Goal: Task Accomplishment & Management: Manage account settings

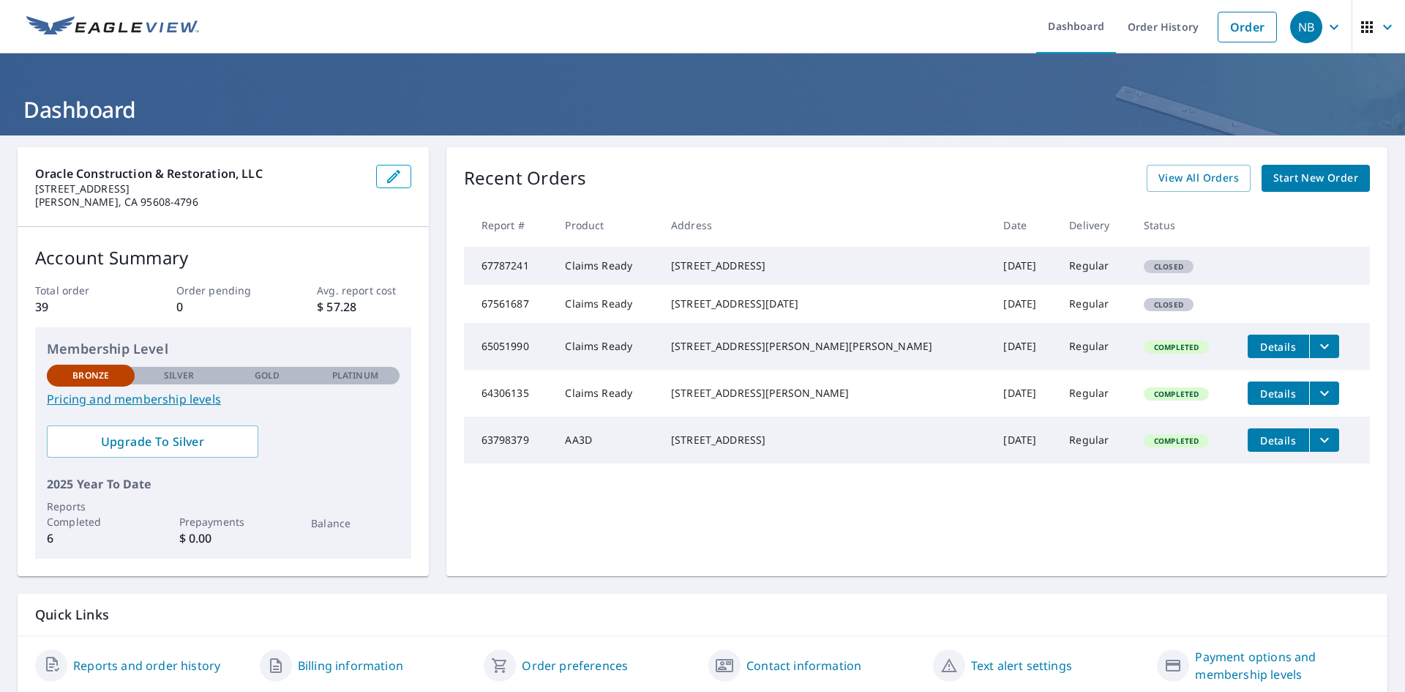
scroll to position [52, 0]
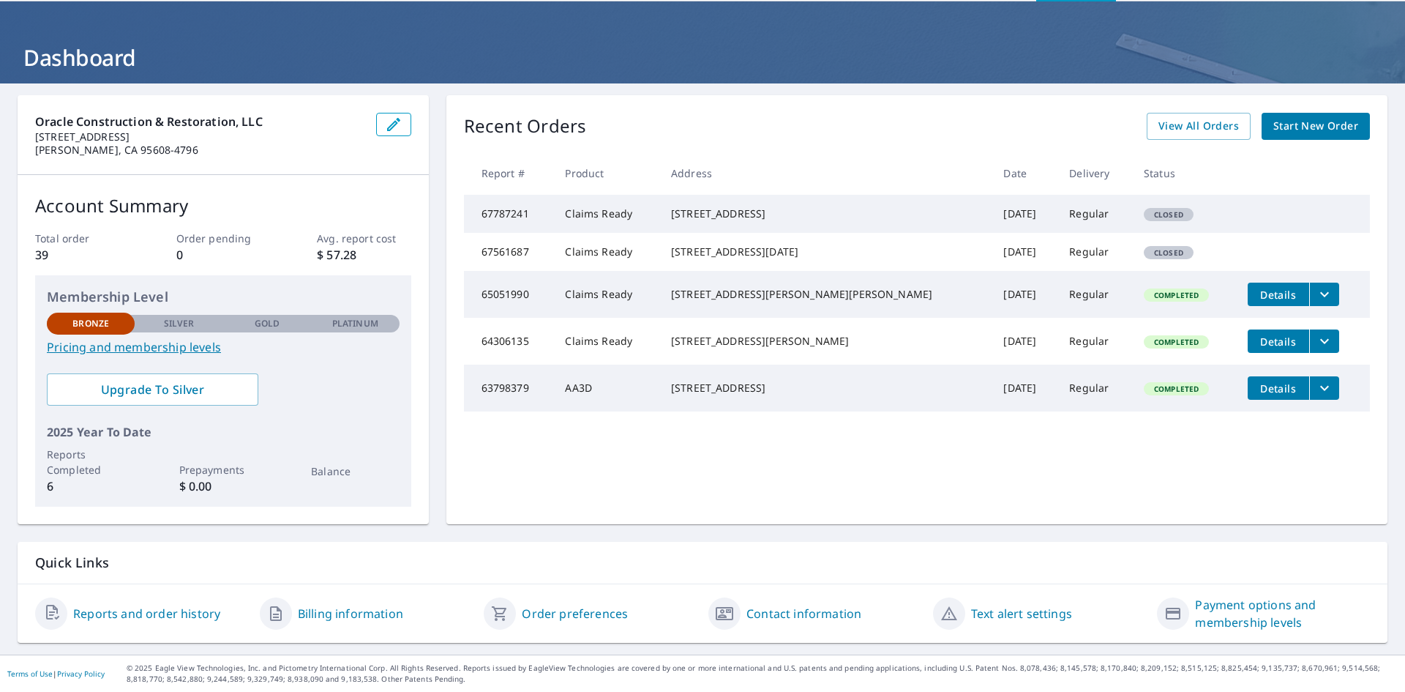
click at [359, 615] on link "Billing information" at bounding box center [350, 614] width 105 height 18
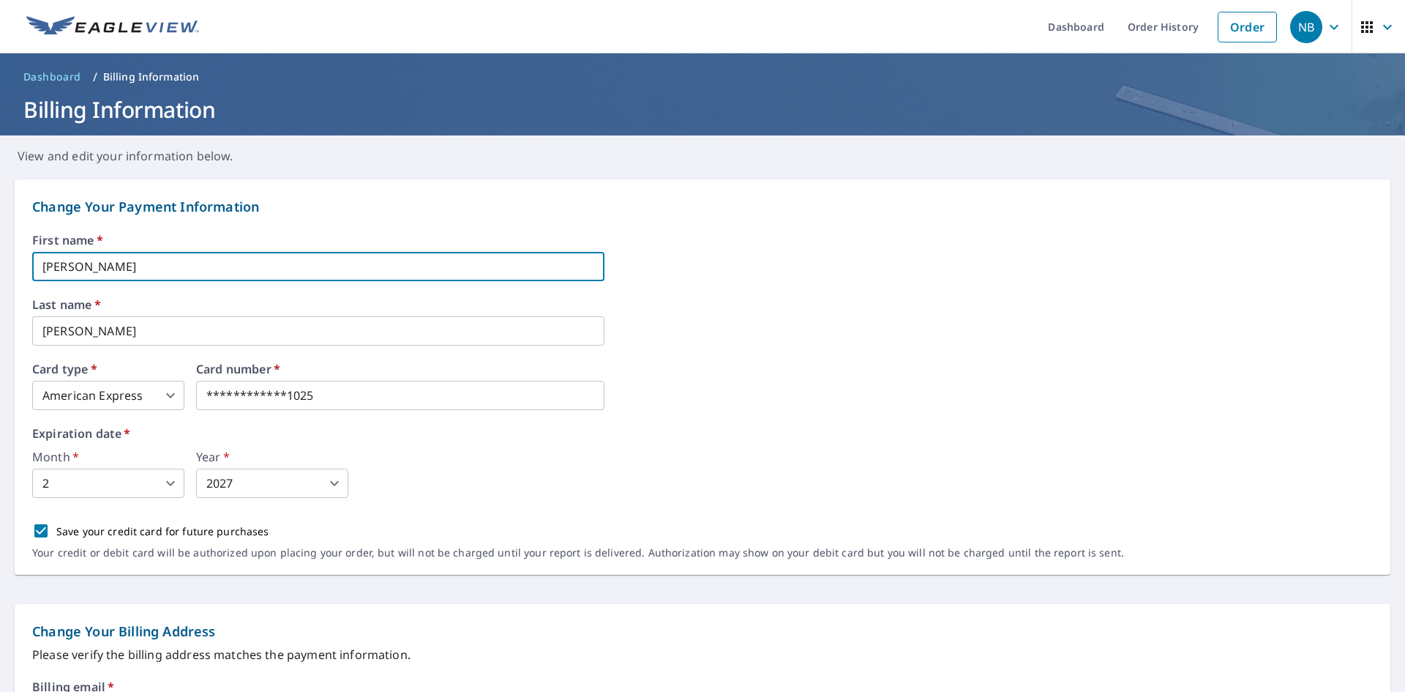
drag, startPoint x: 96, startPoint y: 265, endPoint x: 0, endPoint y: 266, distance: 95.9
click at [0, 266] on form "**********" at bounding box center [702, 678] width 1405 height 1026
type input "[PERSON_NAME]"
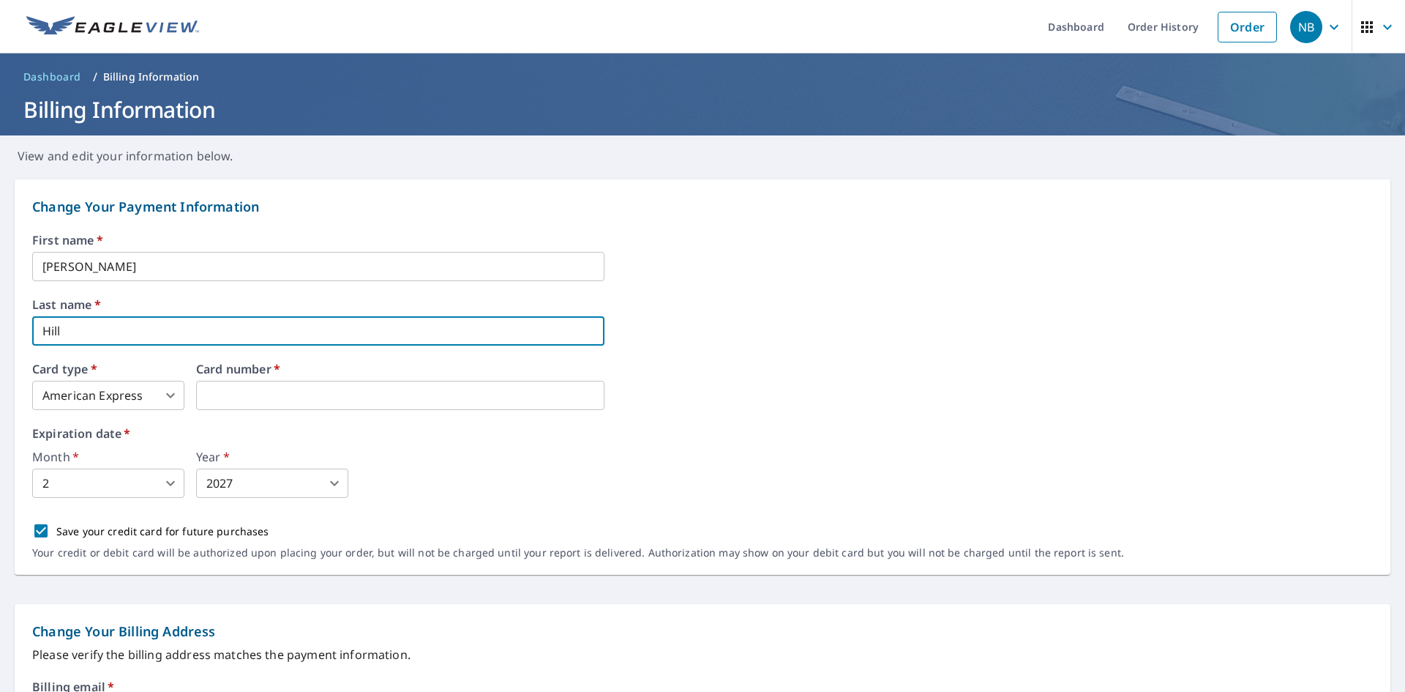
type input "Hill"
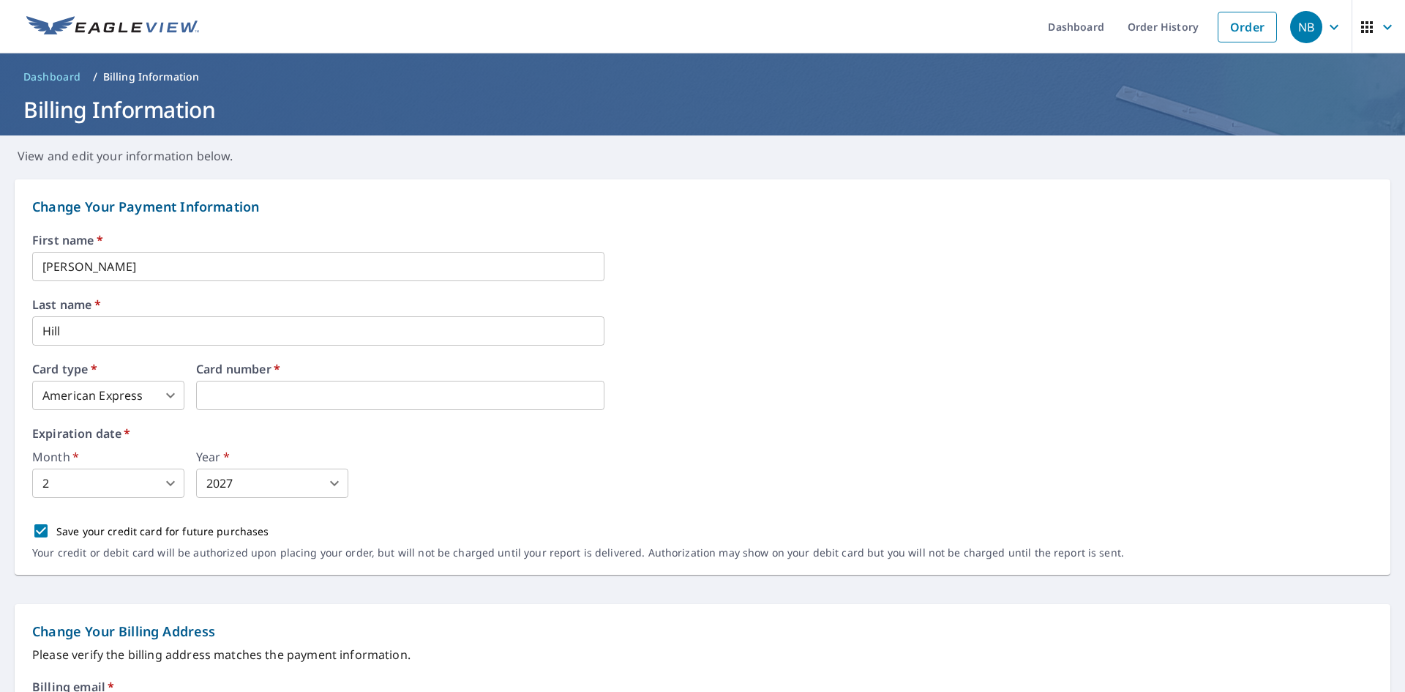
click at [171, 487] on body "NB NB Dashboard Order History Order NB Dashboard / Billing Information Billing …" at bounding box center [702, 346] width 1405 height 692
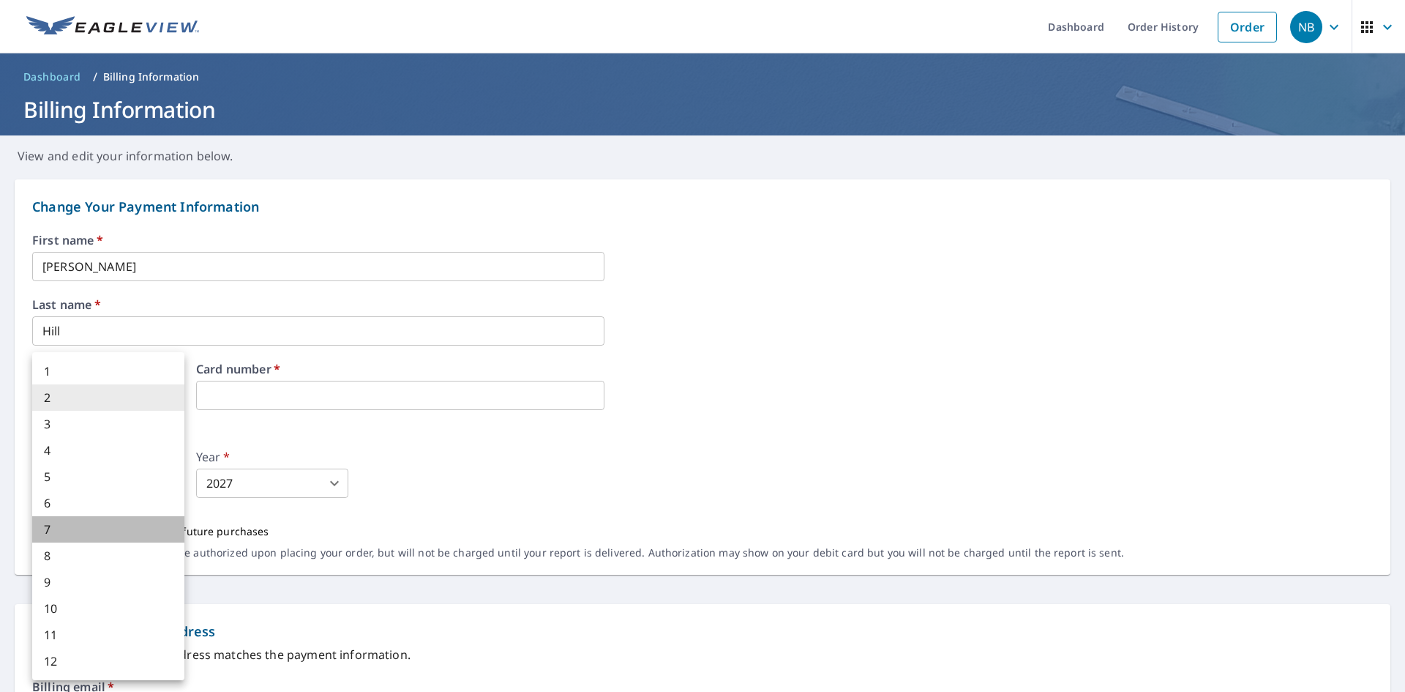
click at [113, 536] on li "7" at bounding box center [108, 529] width 152 height 26
type input "7"
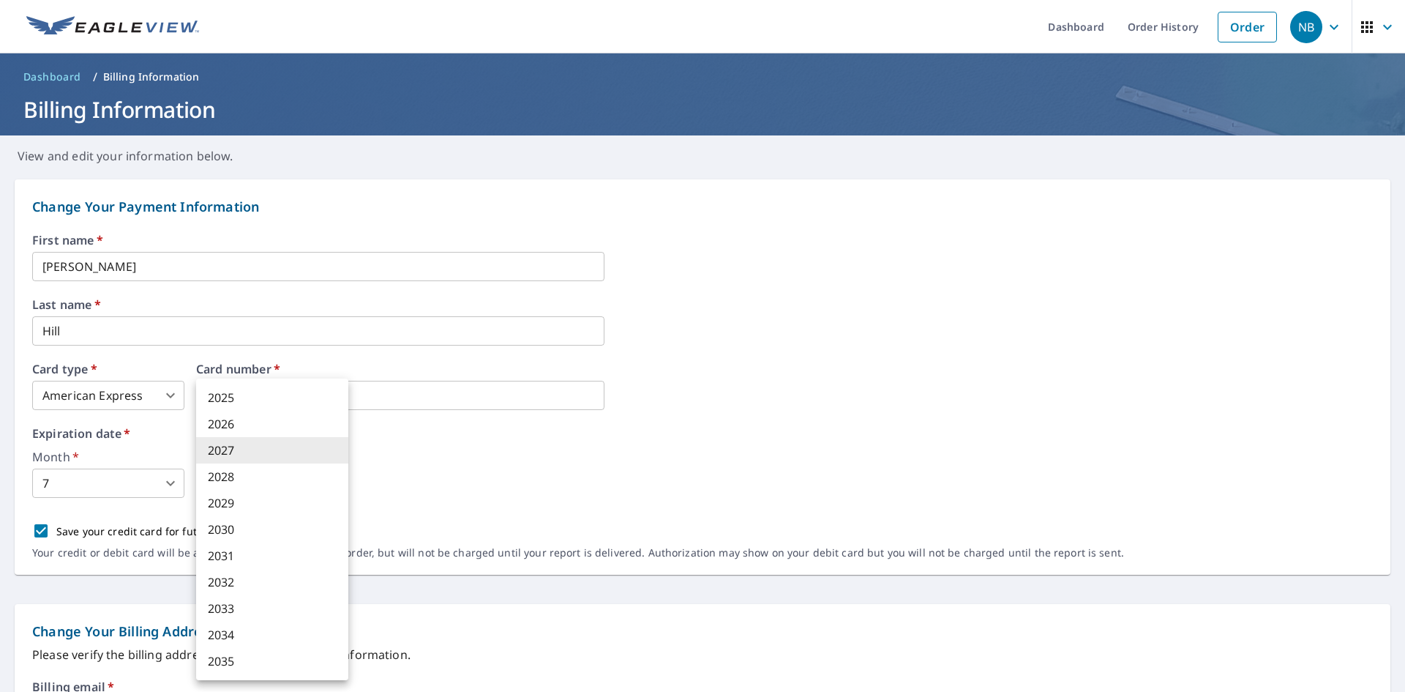
click at [279, 495] on body "NB NB Dashboard Order History Order NB Dashboard / Billing Information Billing …" at bounding box center [702, 346] width 1405 height 692
click at [268, 534] on li "2030" at bounding box center [272, 529] width 152 height 26
type input "2030"
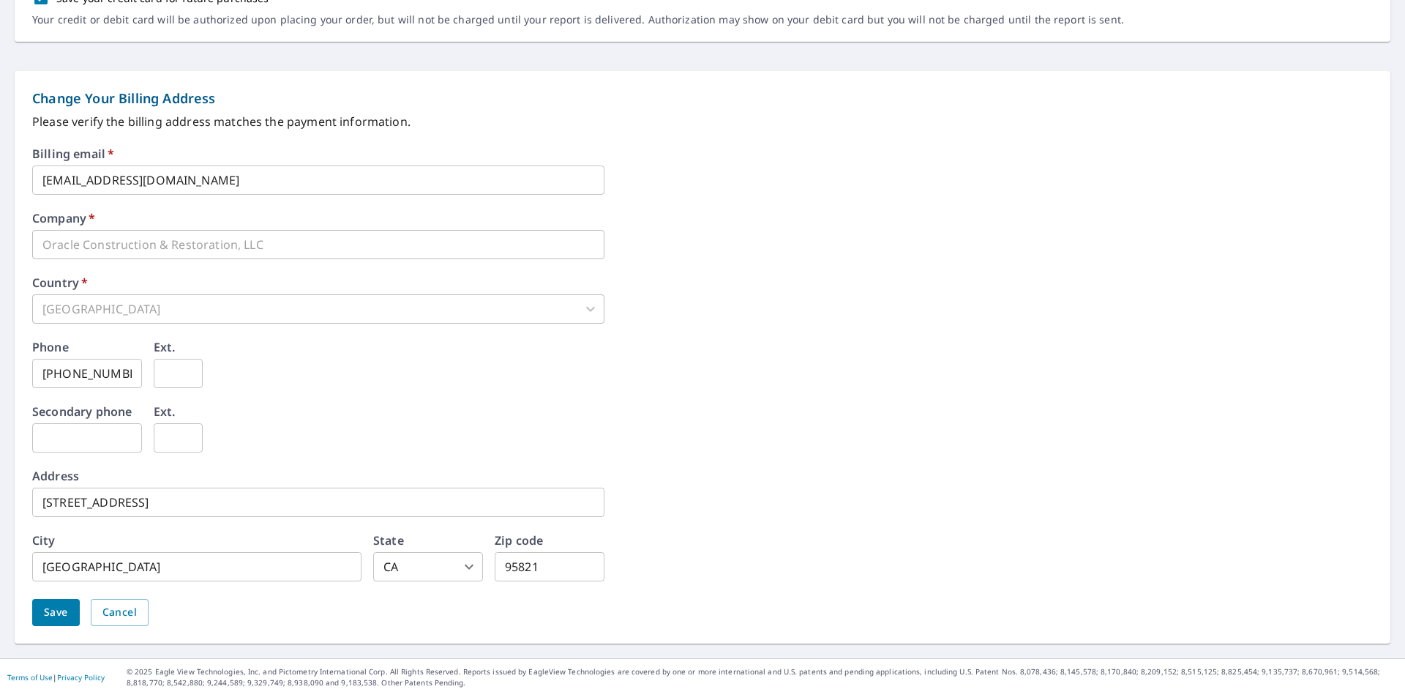
scroll to position [536, 0]
click at [59, 610] on span "Save" at bounding box center [56, 608] width 24 height 18
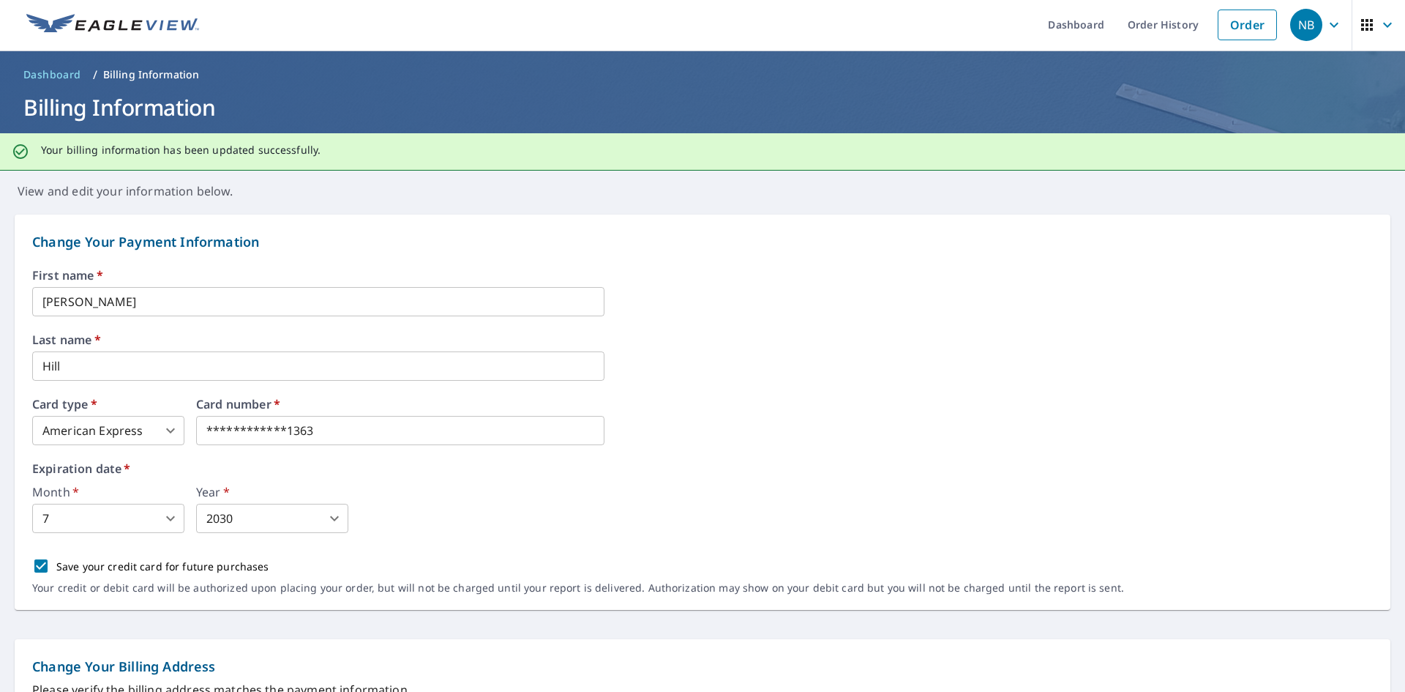
scroll to position [0, 0]
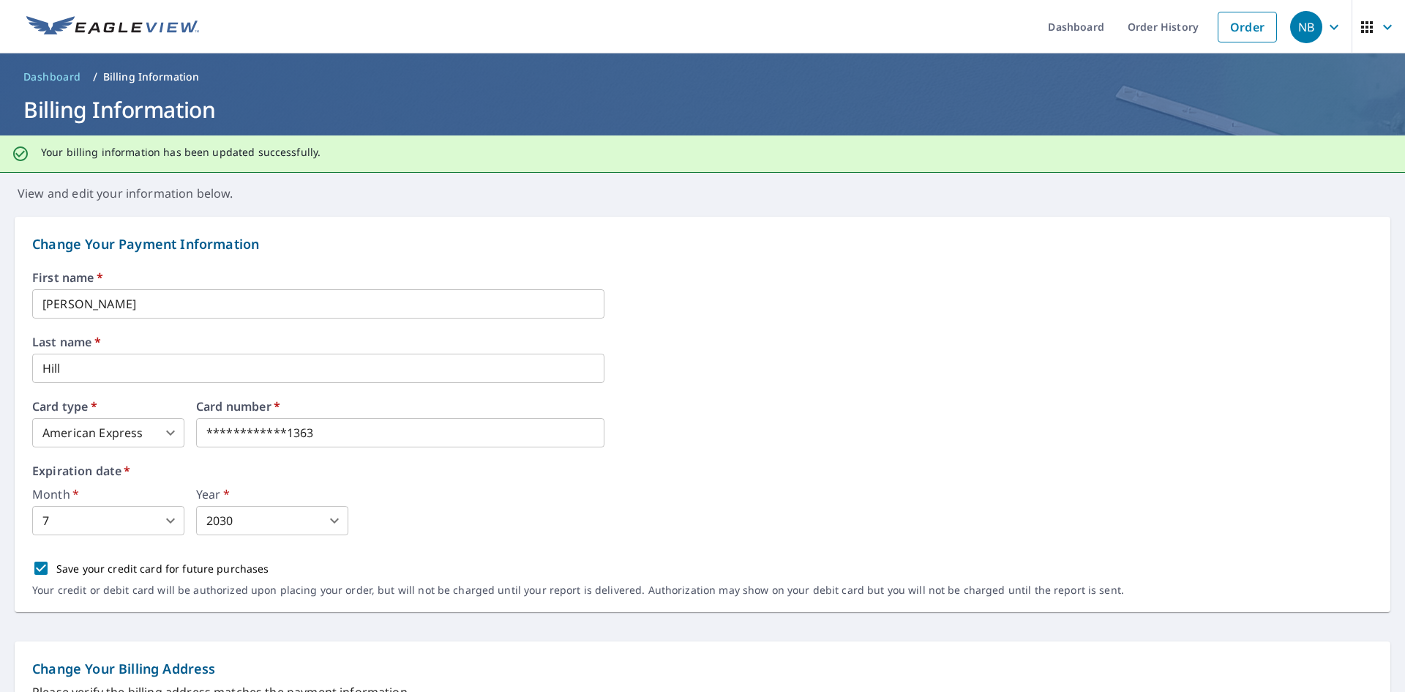
click at [64, 72] on span "Dashboard" at bounding box center [52, 77] width 58 height 15
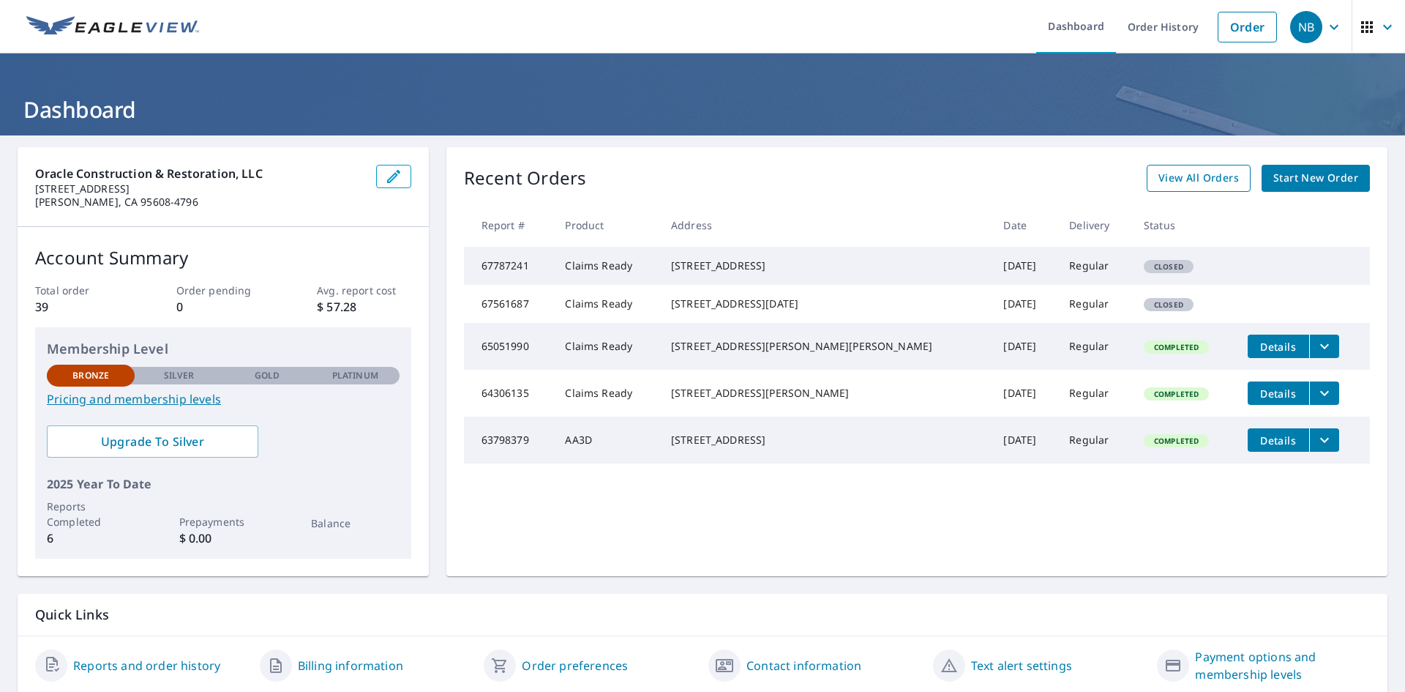
click at [1220, 175] on span "View All Orders" at bounding box center [1199, 178] width 81 height 18
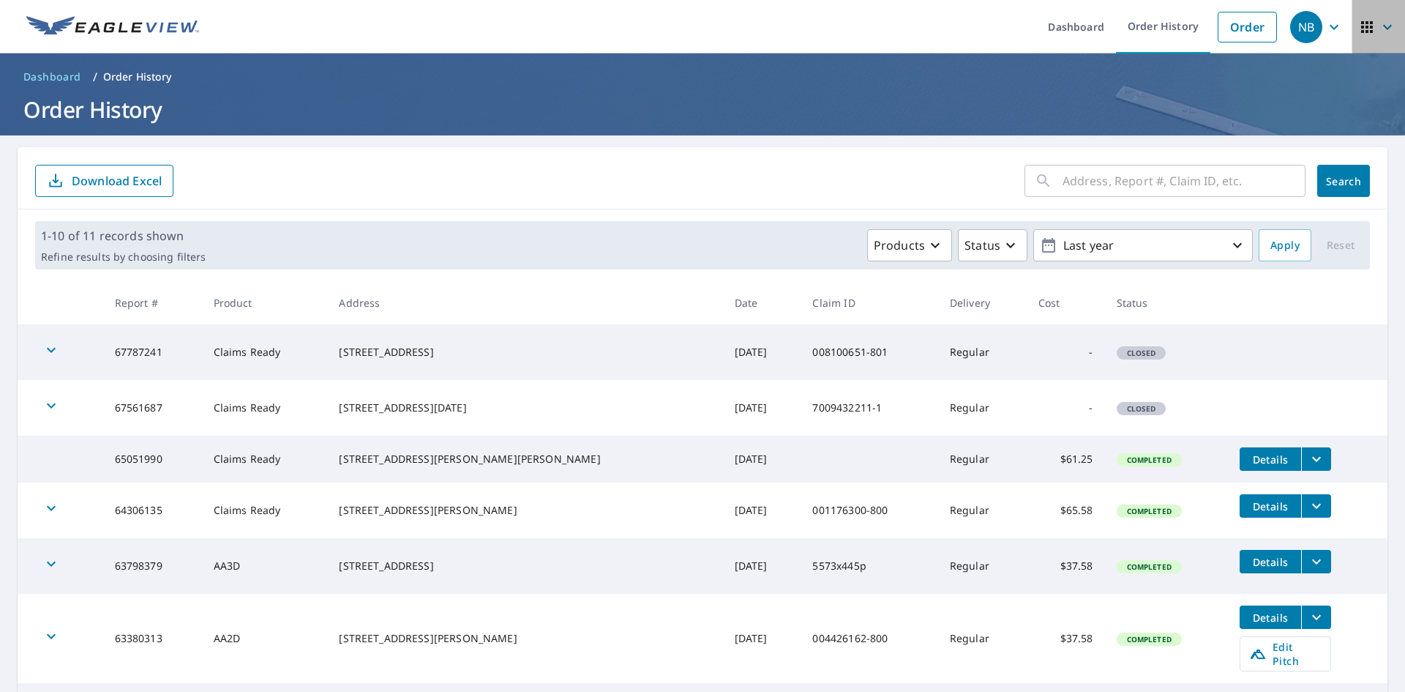
click at [1383, 28] on icon "button" at bounding box center [1387, 26] width 9 height 5
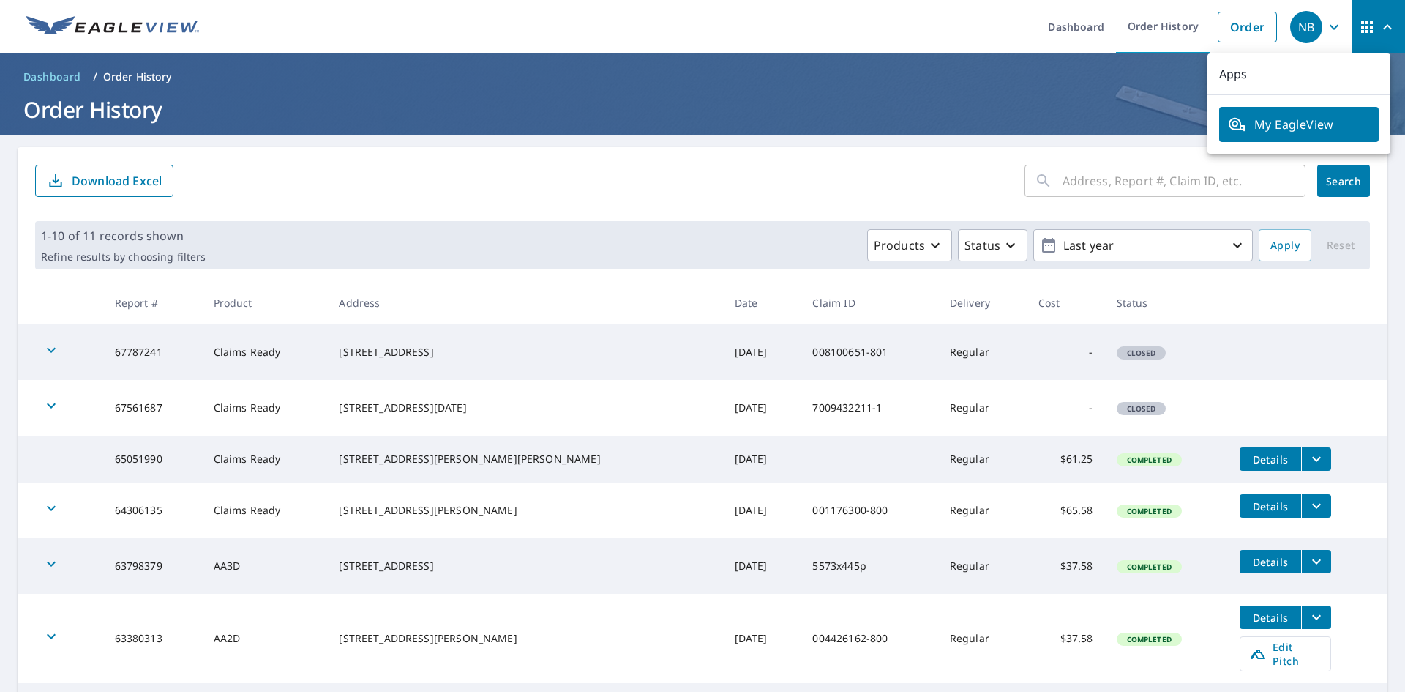
click at [1379, 28] on icon "button" at bounding box center [1388, 27] width 18 height 18
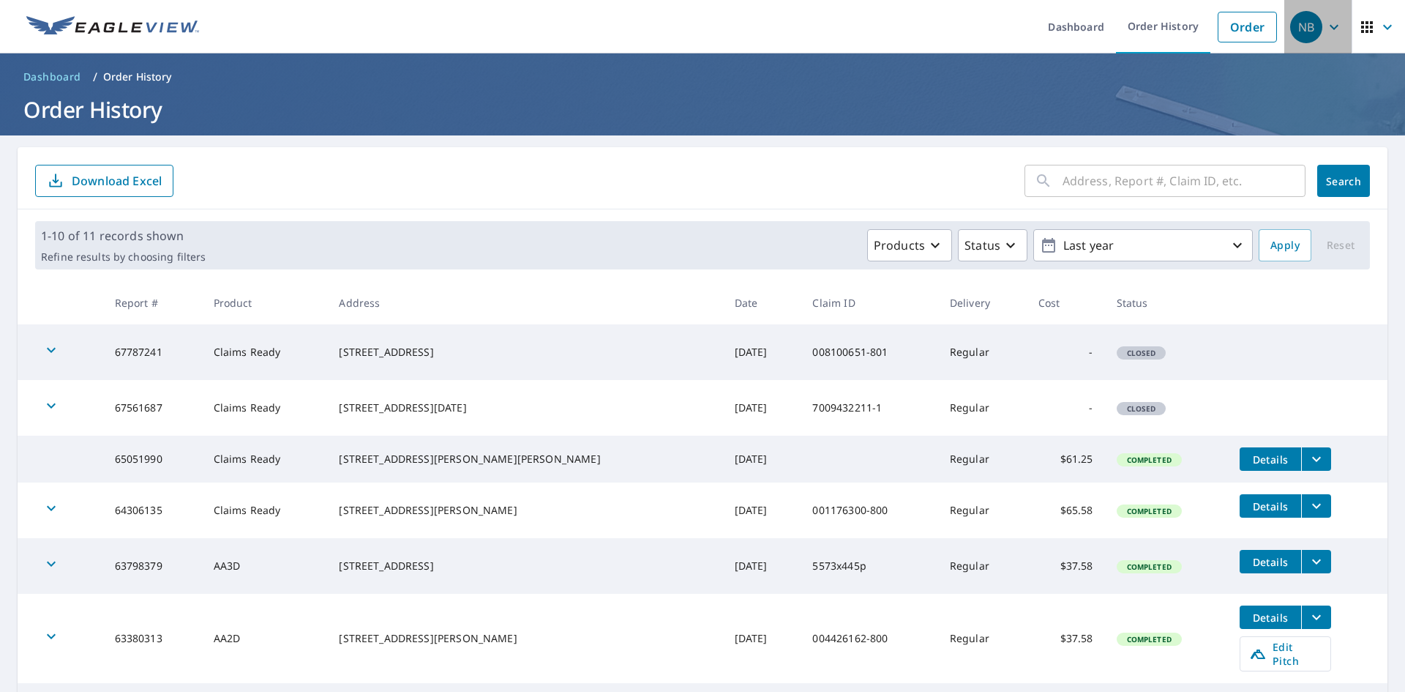
click at [1325, 23] on icon "button" at bounding box center [1334, 27] width 18 height 18
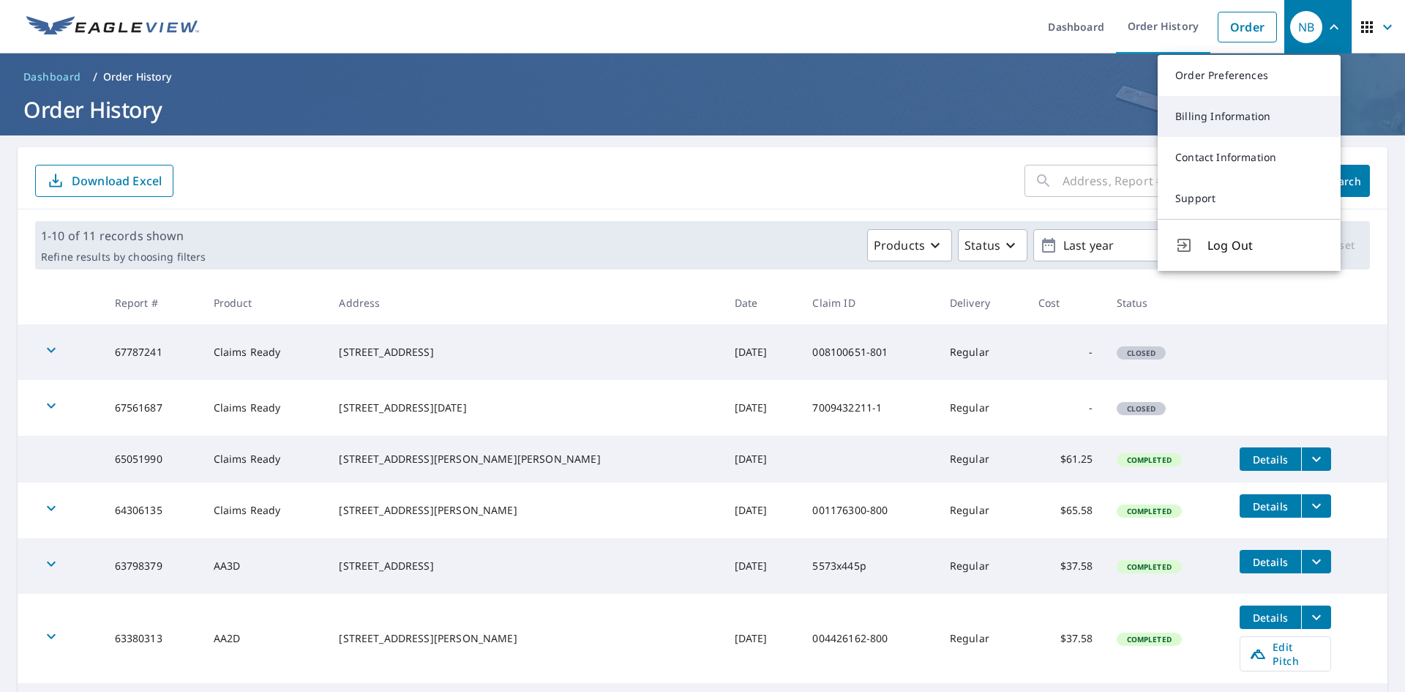
click at [1221, 117] on link "Billing Information" at bounding box center [1249, 116] width 183 height 41
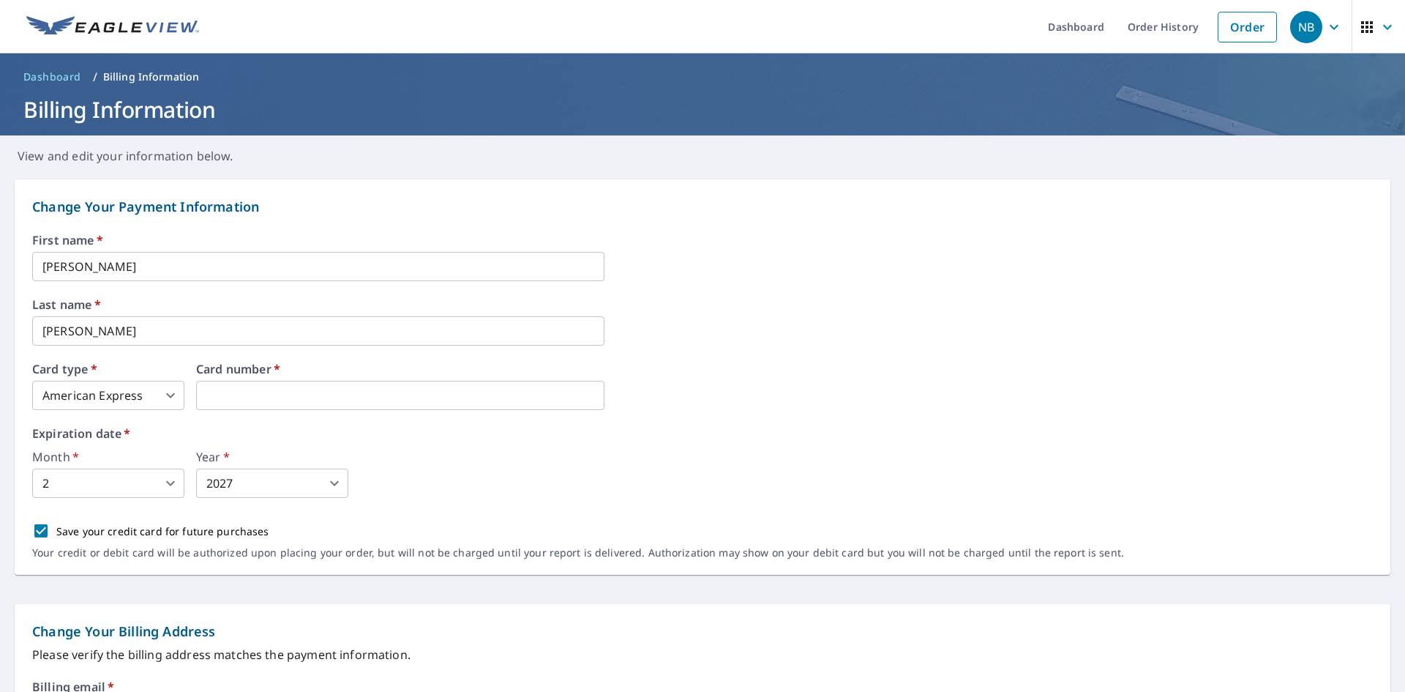
click at [714, 280] on div "First name   * Ashlie ​" at bounding box center [702, 257] width 1341 height 47
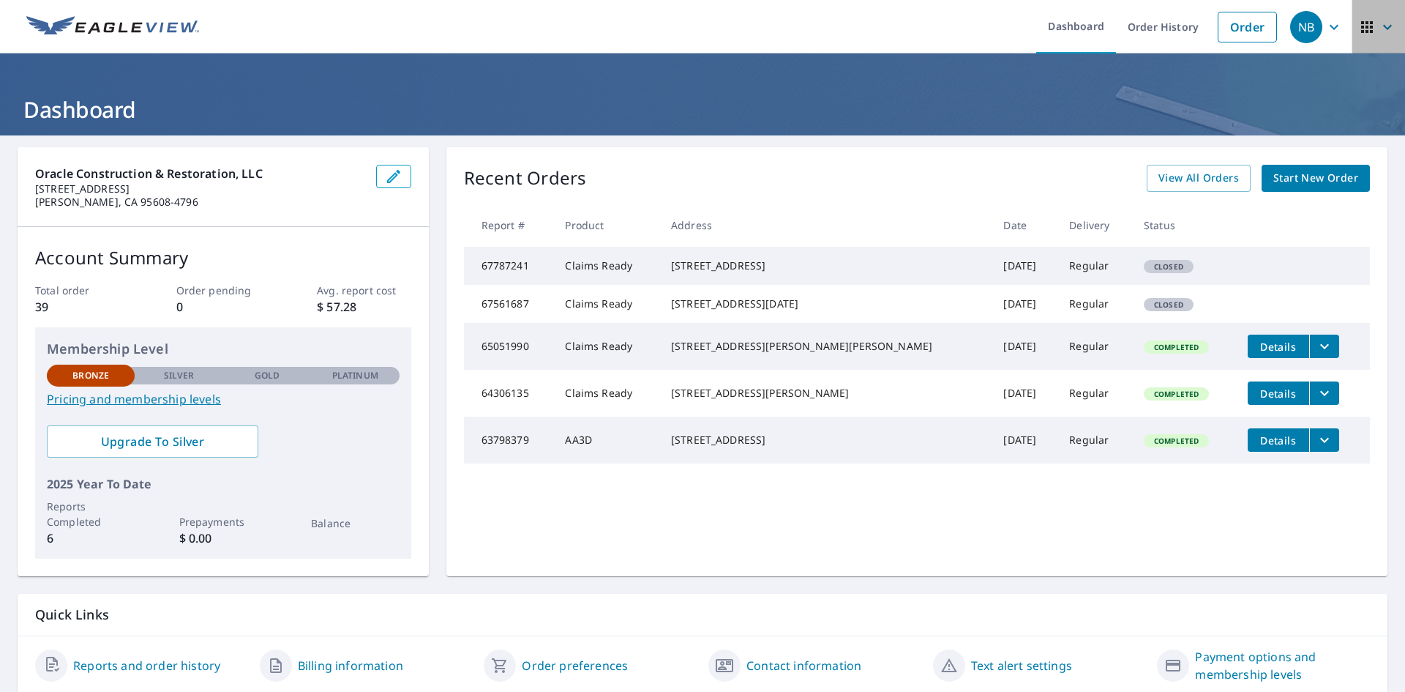
click at [1379, 26] on icon "button" at bounding box center [1388, 27] width 18 height 18
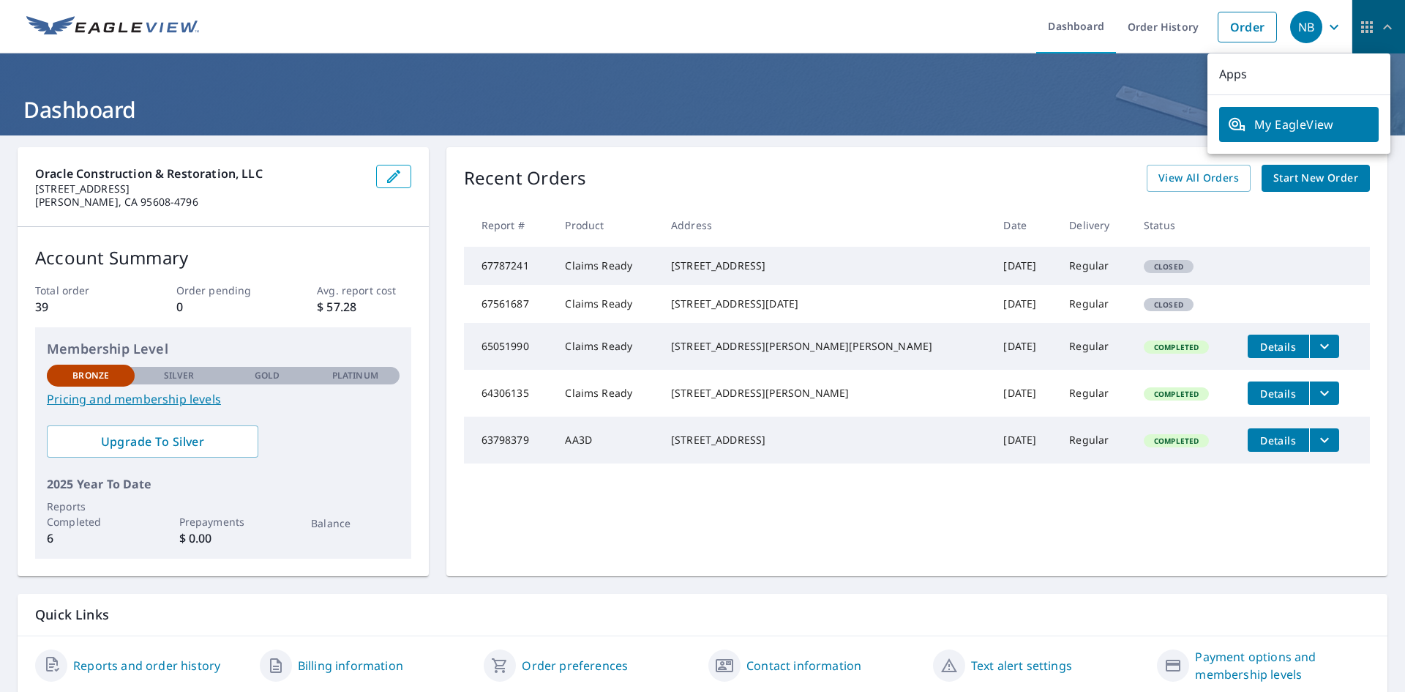
click at [1379, 26] on icon "button" at bounding box center [1388, 27] width 18 height 18
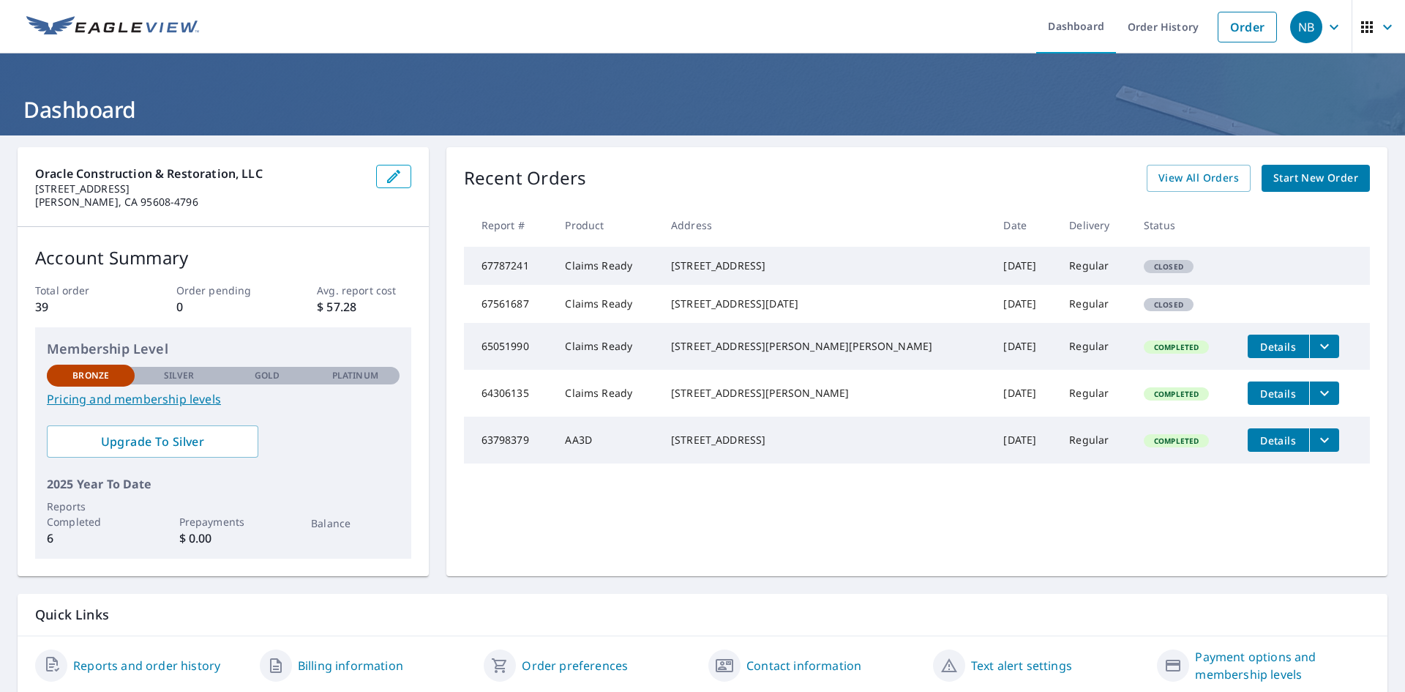
click at [1327, 26] on icon "button" at bounding box center [1334, 27] width 18 height 18
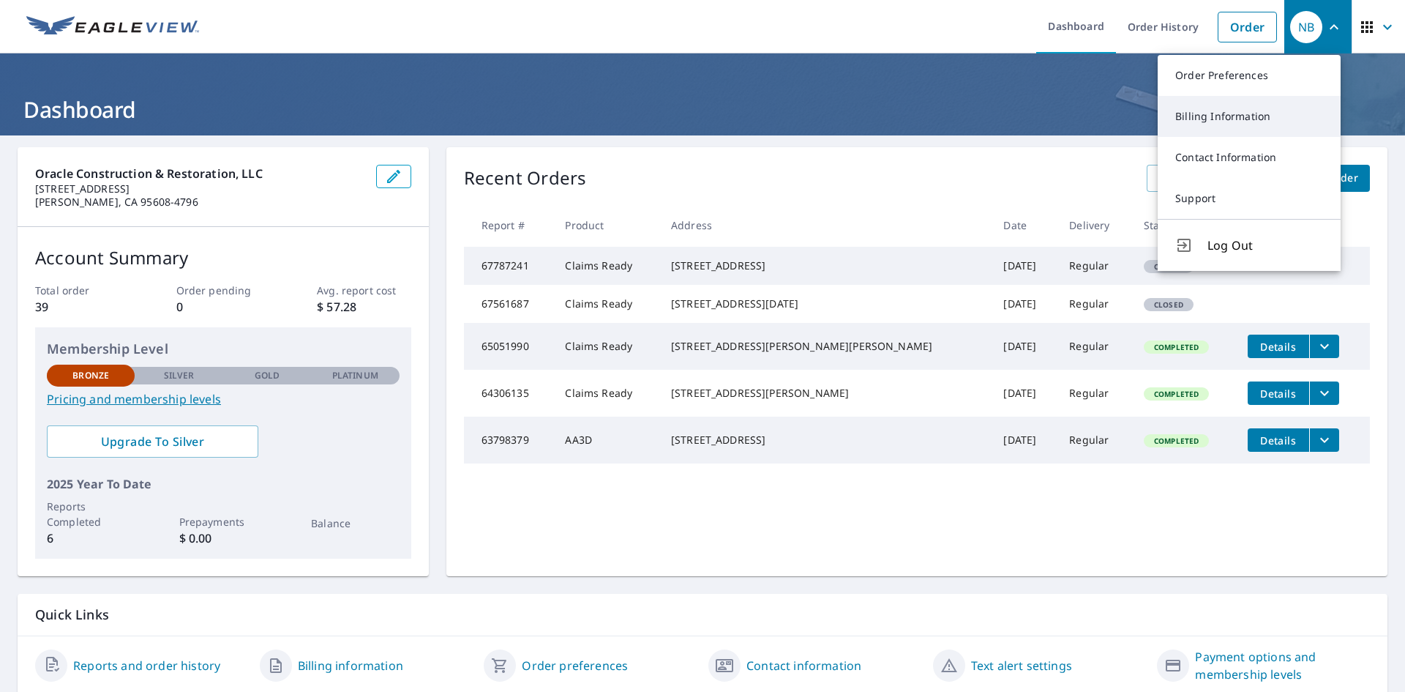
click at [1223, 119] on link "Billing Information" at bounding box center [1249, 116] width 183 height 41
